Goal: Navigation & Orientation: Find specific page/section

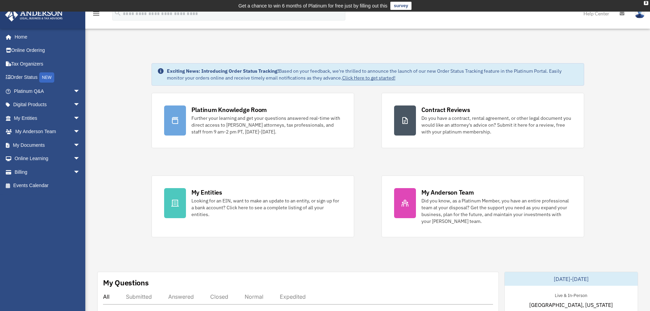
click at [367, 158] on div "Platinum Knowledge Room Further your learning and get your questions answered r…" at bounding box center [368, 165] width 433 height 144
click at [75, 89] on span "arrow_drop_down" at bounding box center [80, 91] width 14 height 14
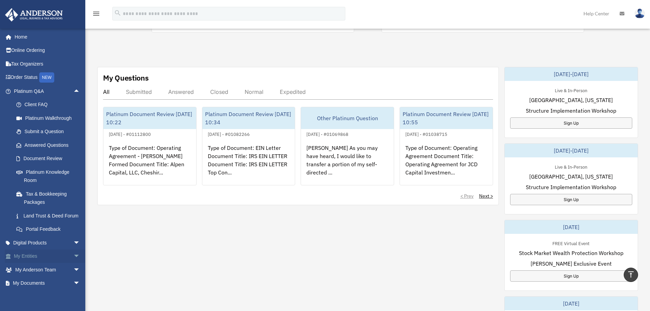
scroll to position [52, 0]
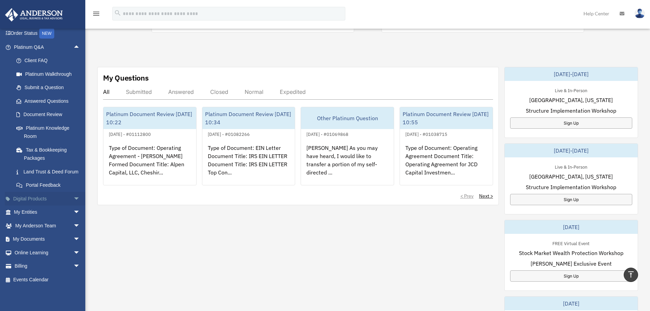
click at [73, 198] on span "arrow_drop_down" at bounding box center [80, 199] width 14 height 14
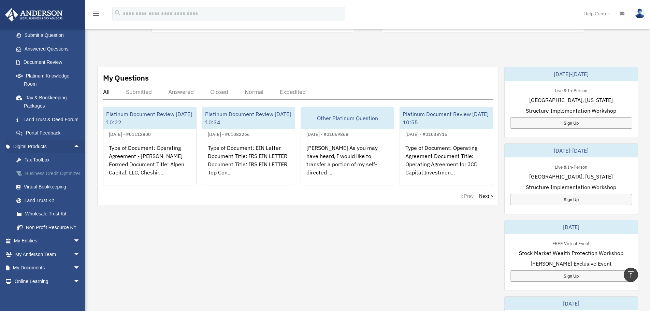
scroll to position [142, 0]
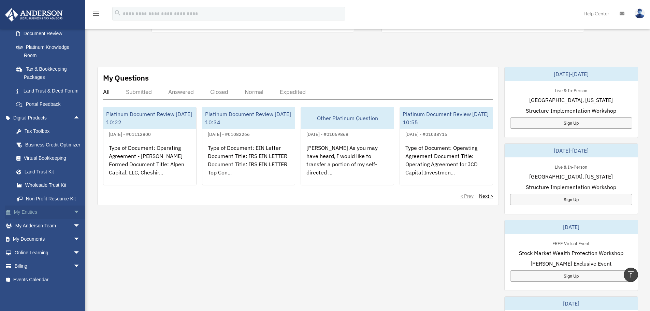
click at [73, 210] on span "arrow_drop_down" at bounding box center [80, 212] width 14 height 14
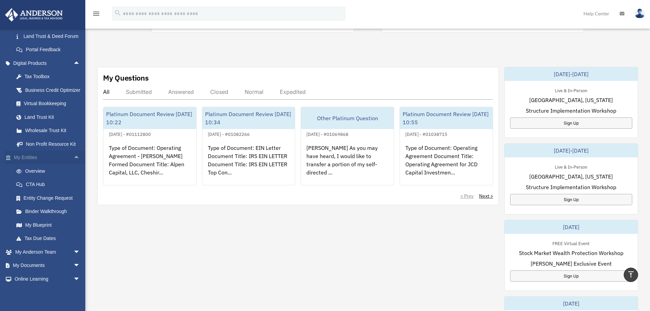
scroll to position [223, 0]
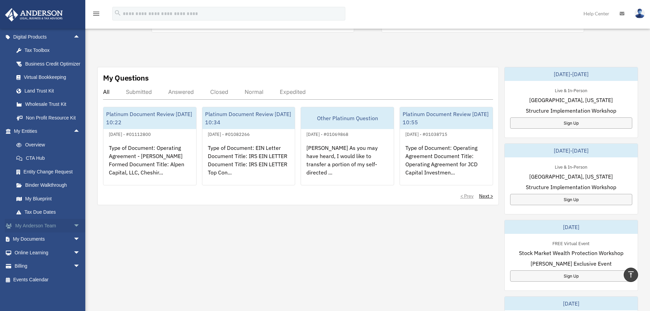
click at [73, 221] on span "arrow_drop_down" at bounding box center [80, 226] width 14 height 14
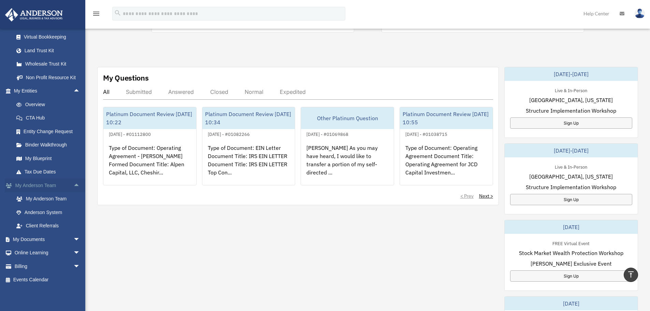
scroll to position [263, 0]
click at [73, 237] on span "arrow_drop_down" at bounding box center [80, 239] width 14 height 14
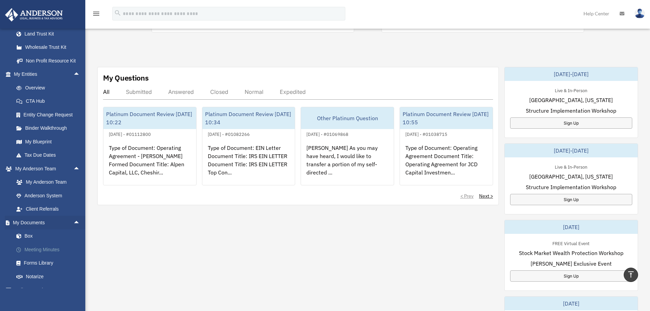
scroll to position [317, 0]
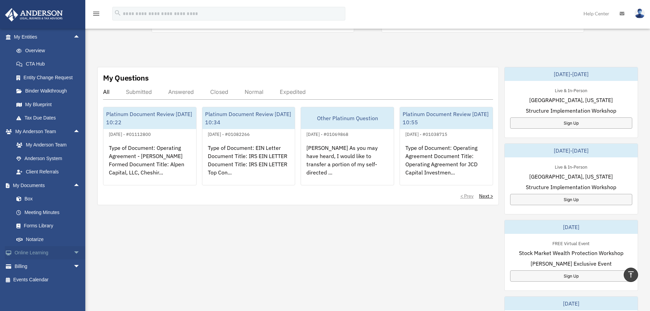
click at [74, 250] on span "arrow_drop_down" at bounding box center [80, 253] width 14 height 14
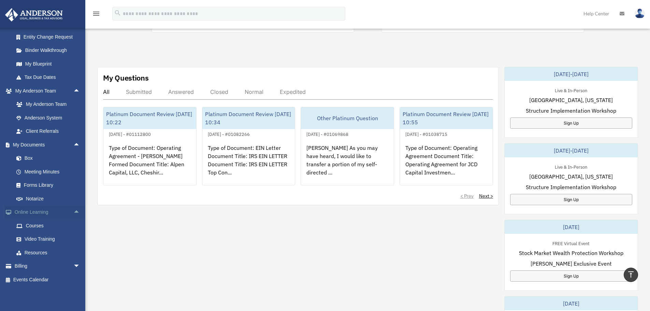
scroll to position [357, 0]
click at [76, 267] on span "arrow_drop_down" at bounding box center [80, 266] width 14 height 14
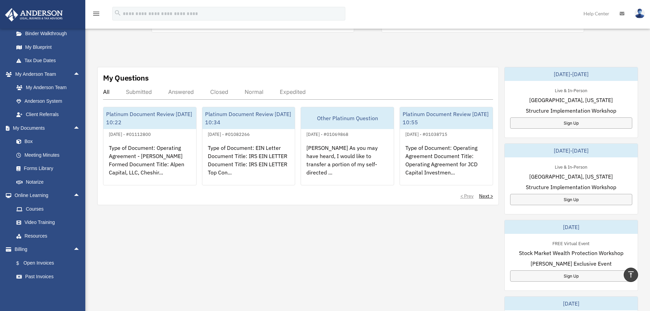
click at [89, 131] on div "Exciting News: Introducing Order Status Tracking! Based on your feedback, we're…" at bounding box center [367, 151] width 575 height 620
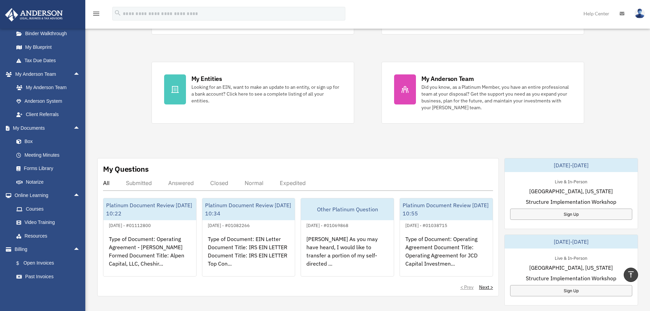
scroll to position [0, 0]
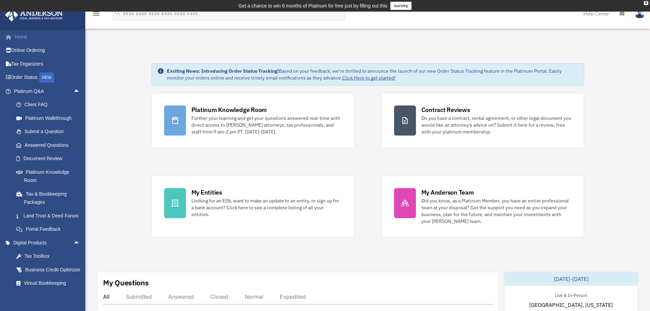
click at [21, 38] on link "Home" at bounding box center [48, 37] width 86 height 14
